Goal: Find contact information: Find contact information

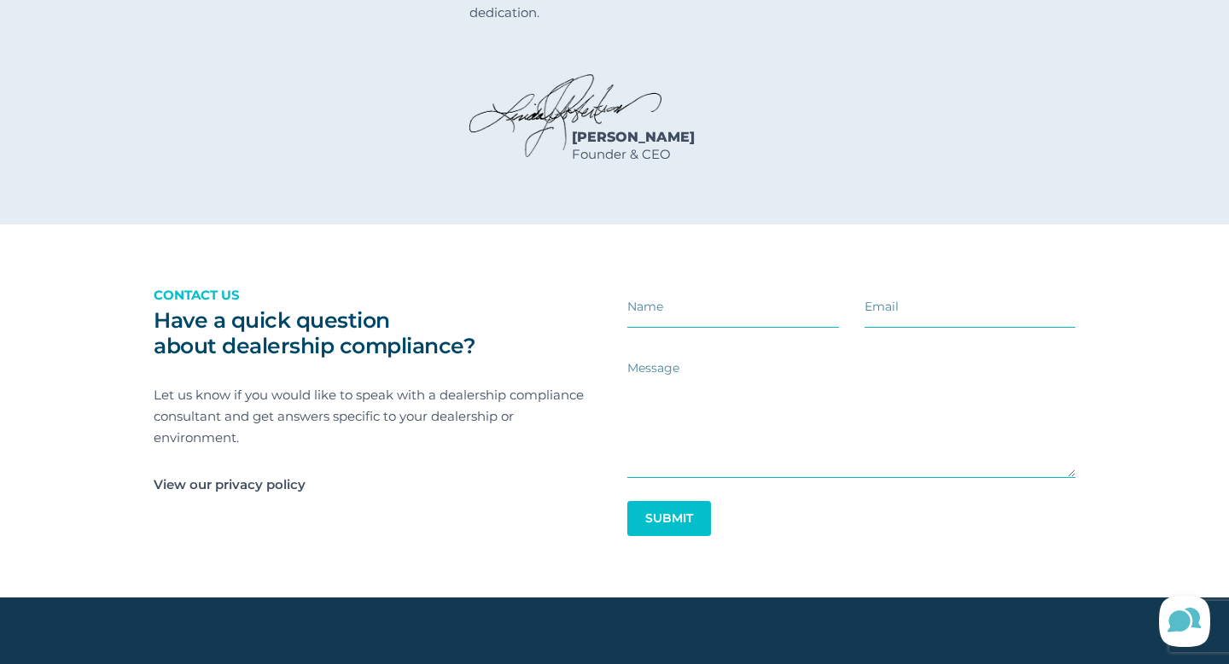
scroll to position [2930, 0]
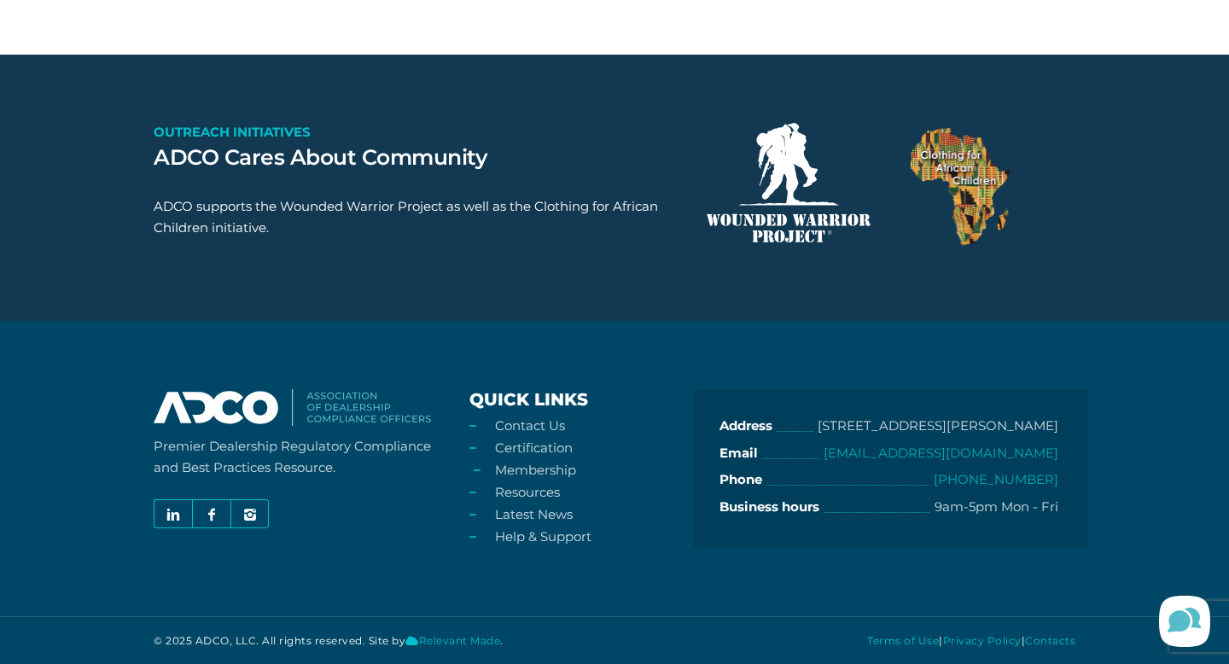
click at [525, 465] on link "Membership" at bounding box center [535, 470] width 81 height 16
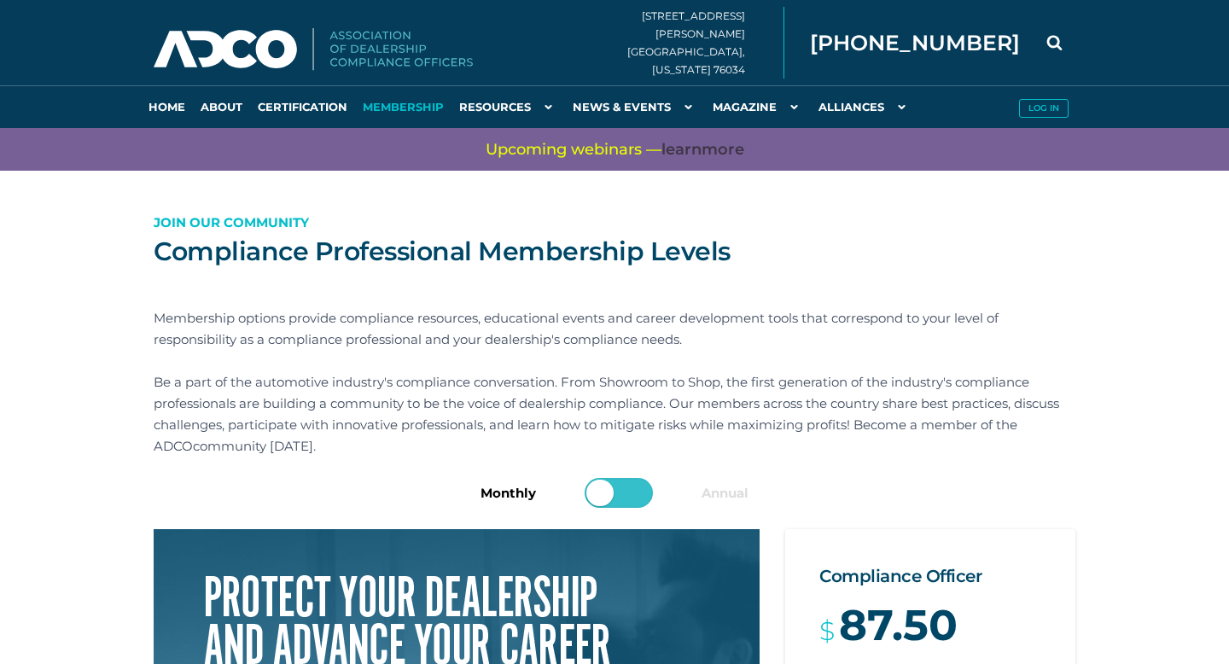
click at [539, 465] on div "Compliance Professional Membership Levels Join our Community Membership options…" at bounding box center [614, 345] width 947 height 265
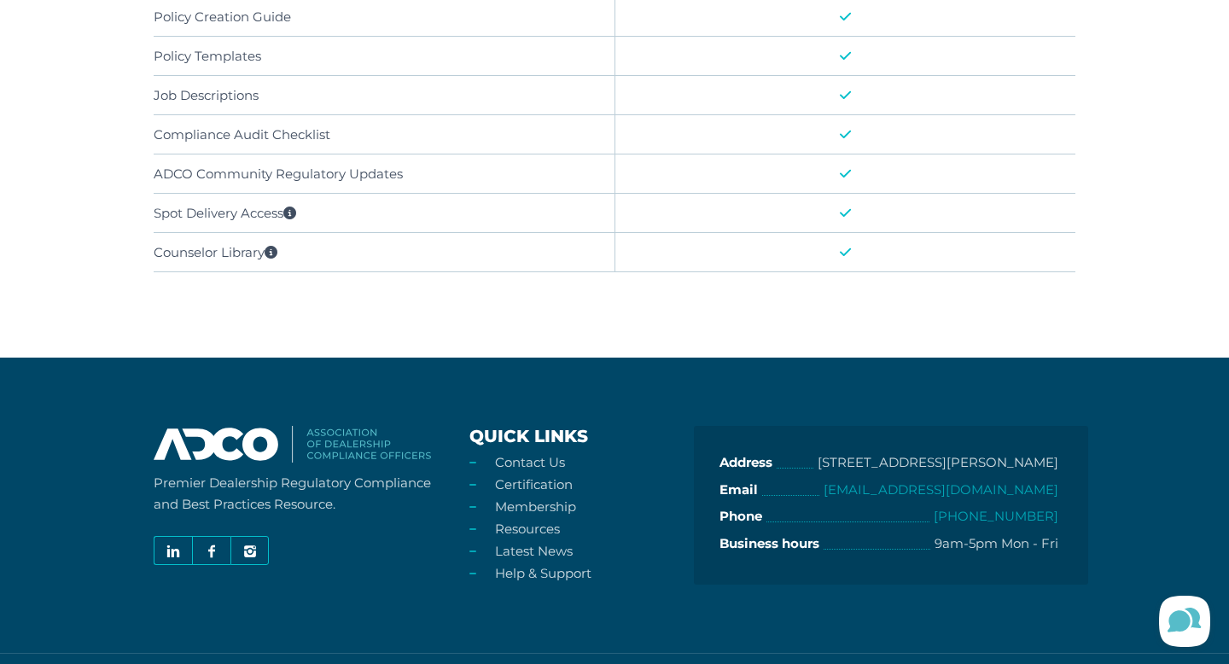
scroll to position [1155, 0]
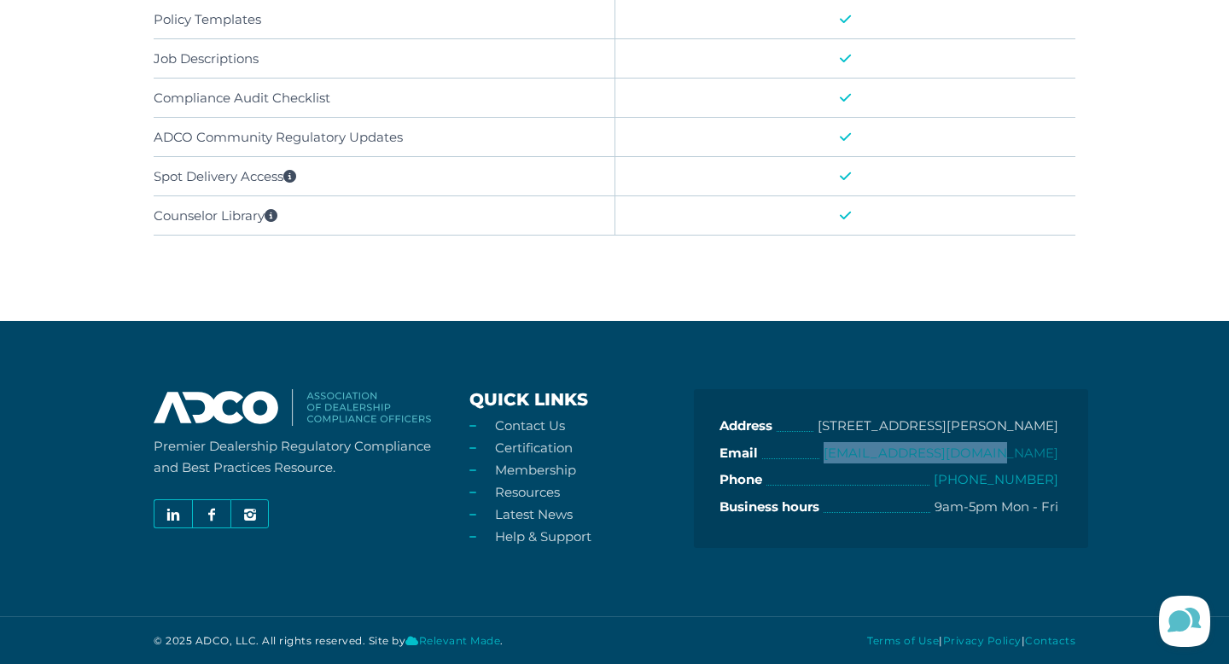
drag, startPoint x: 1075, startPoint y: 452, endPoint x: 885, endPoint y: 453, distance: 190.3
click at [885, 453] on div "Address [STREET_ADDRESS][PERSON_NAME] Email [EMAIL_ADDRESS][DOMAIN_NAME] Phone …" at bounding box center [891, 468] width 395 height 159
copy link "[EMAIL_ADDRESS][DOMAIN_NAME]"
drag, startPoint x: 1066, startPoint y: 478, endPoint x: 967, endPoint y: 483, distance: 99.1
click at [967, 482] on div "Address [STREET_ADDRESS][PERSON_NAME] Email [EMAIL_ADDRESS][DOMAIN_NAME] Phone …" at bounding box center [891, 468] width 395 height 159
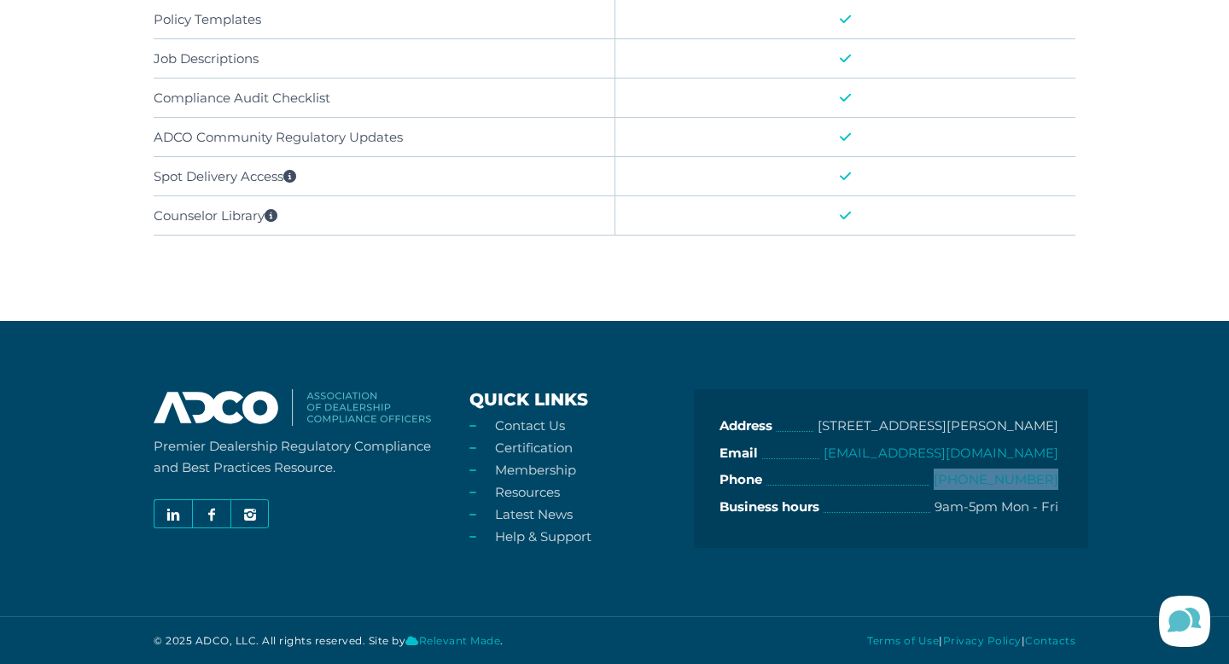
copy link "[PHONE_NUMBER]"
